Goal: Obtain resource: Obtain resource

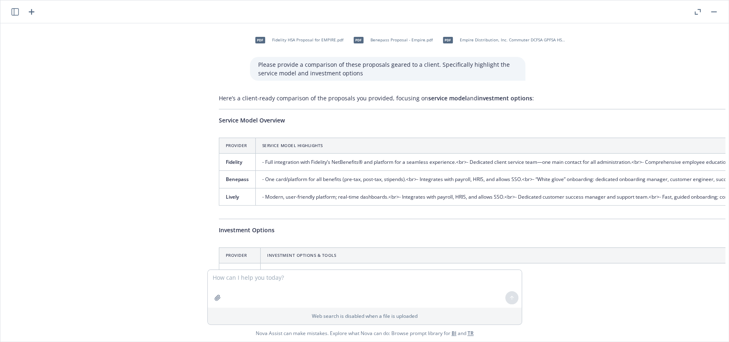
scroll to position [737, 6]
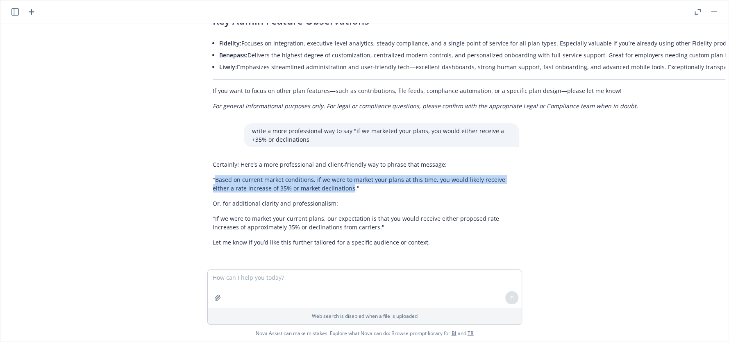
drag, startPoint x: 347, startPoint y: 184, endPoint x: 211, endPoint y: 176, distance: 136.3
click at [213, 176] on p ""Based on current market conditions, if we were to market your plans at this ti…" at bounding box center [362, 183] width 298 height 17
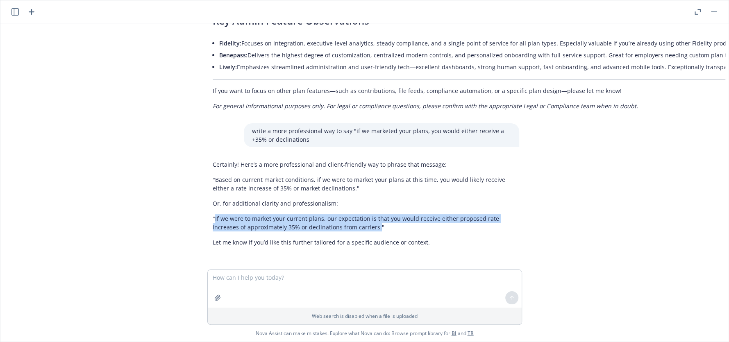
drag, startPoint x: 373, startPoint y: 220, endPoint x: 210, endPoint y: 214, distance: 162.4
click at [213, 214] on p ""If we were to market your current plans, our expectation is that you would rec…" at bounding box center [362, 222] width 298 height 17
copy p "If we were to market your current plans, our expectation is that you would rece…"
